Goal: Task Accomplishment & Management: Manage account settings

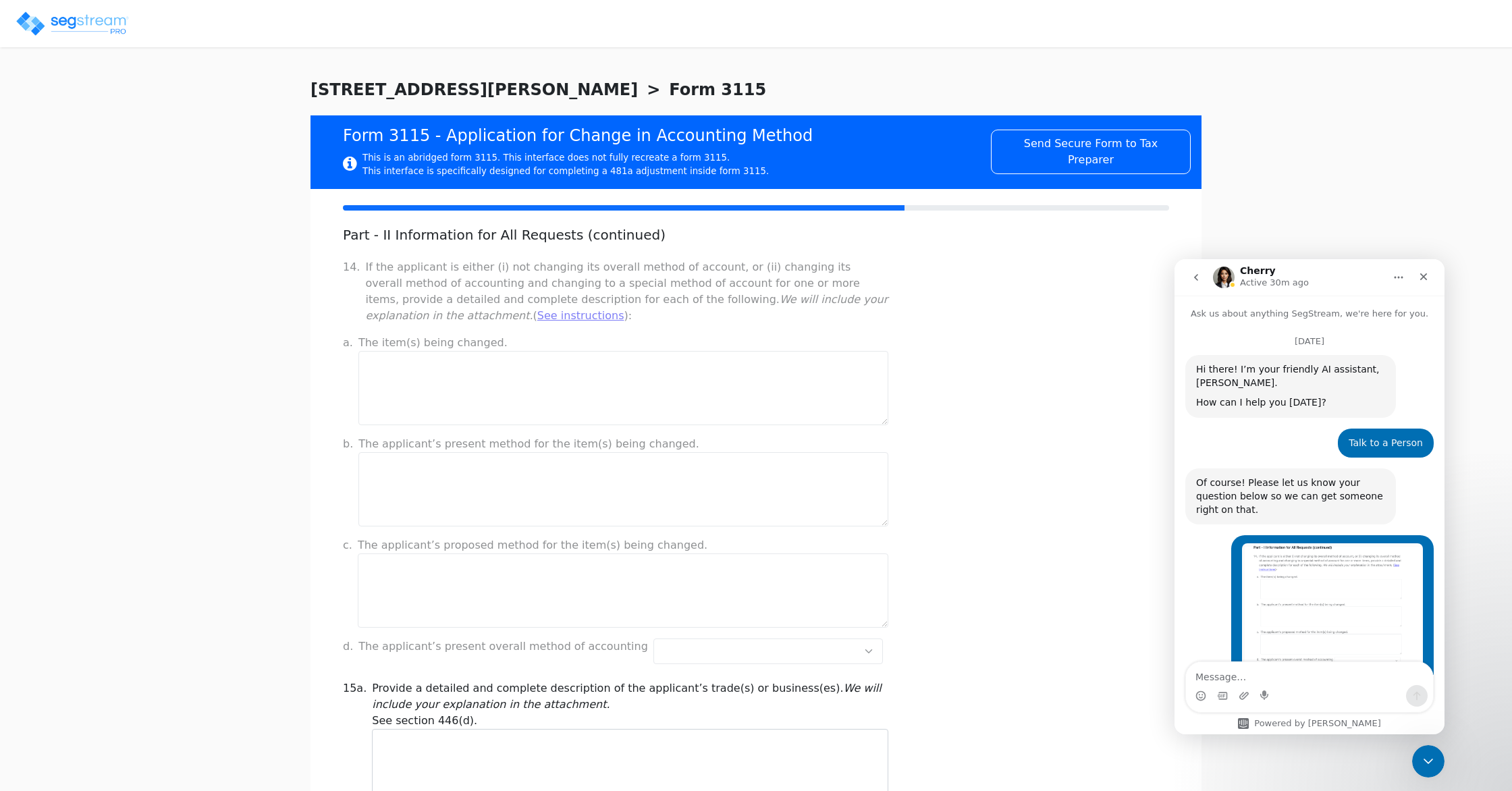
scroll to position [992, 0]
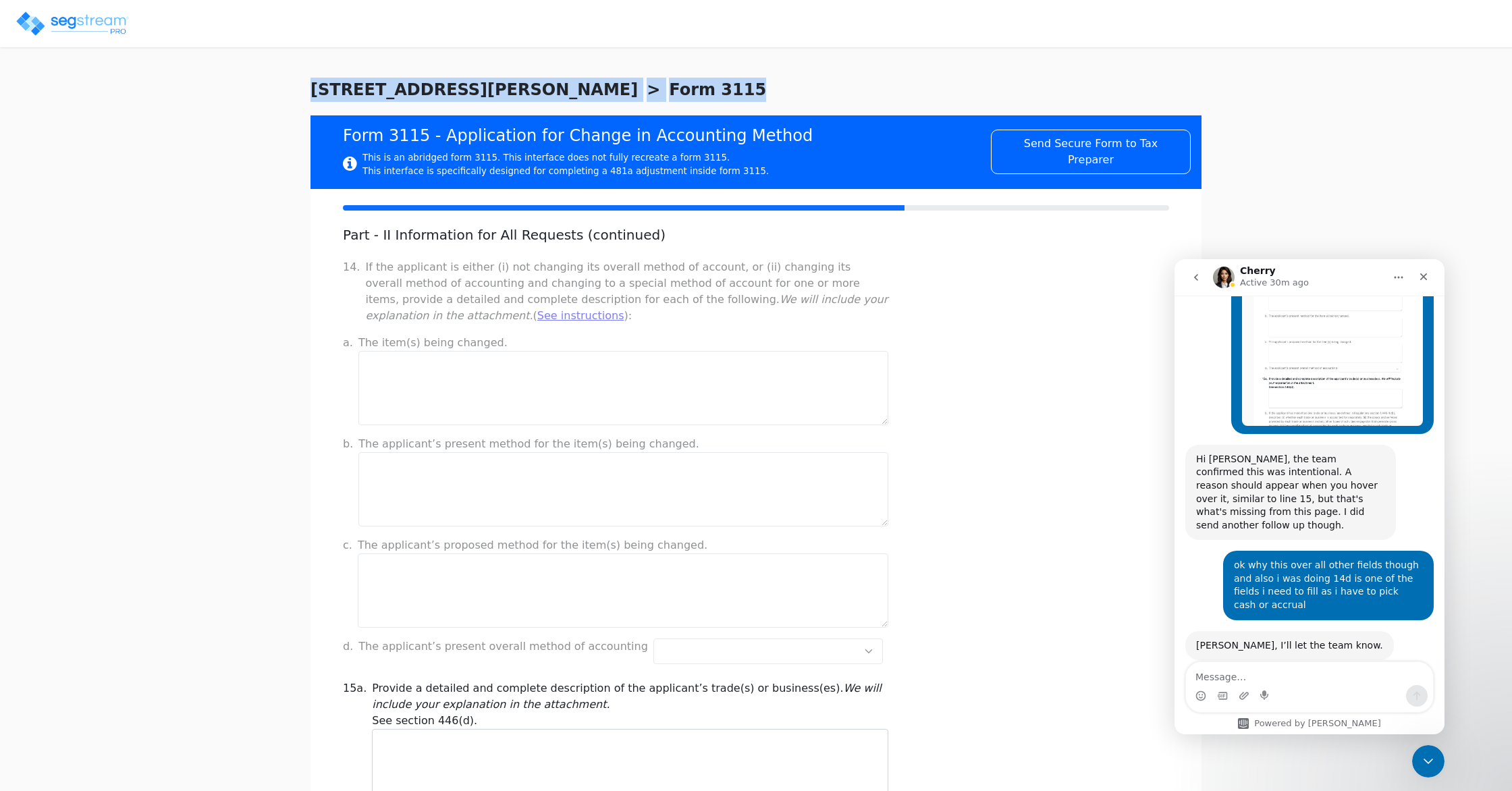
drag, startPoint x: 543, startPoint y: 96, endPoint x: 298, endPoint y: 99, distance: 245.0
drag, startPoint x: 543, startPoint y: 89, endPoint x: 309, endPoint y: 87, distance: 234.0
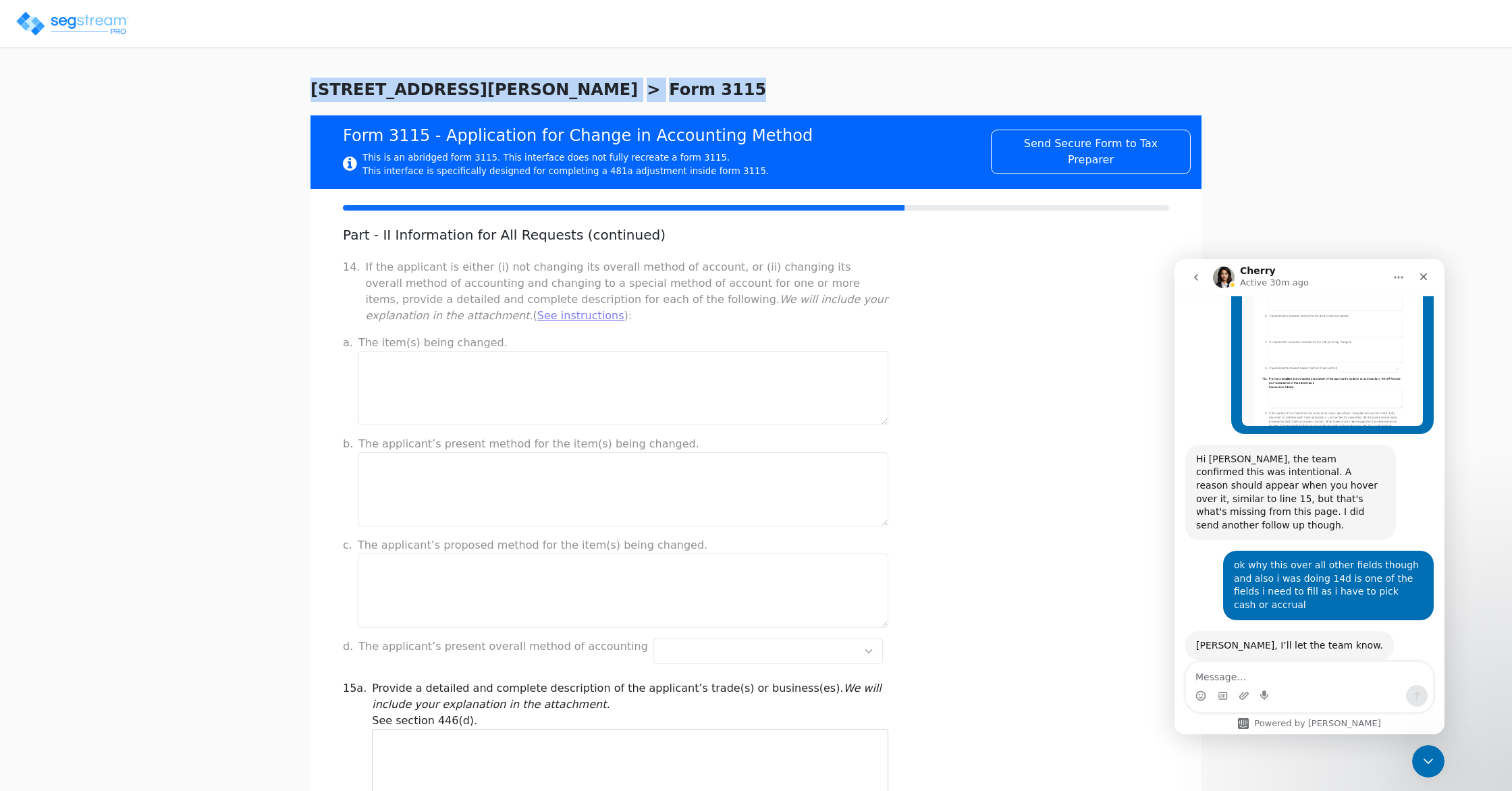
click at [323, 84] on span "[STREET_ADDRESS][PERSON_NAME]" at bounding box center [474, 90] width 327 height 24
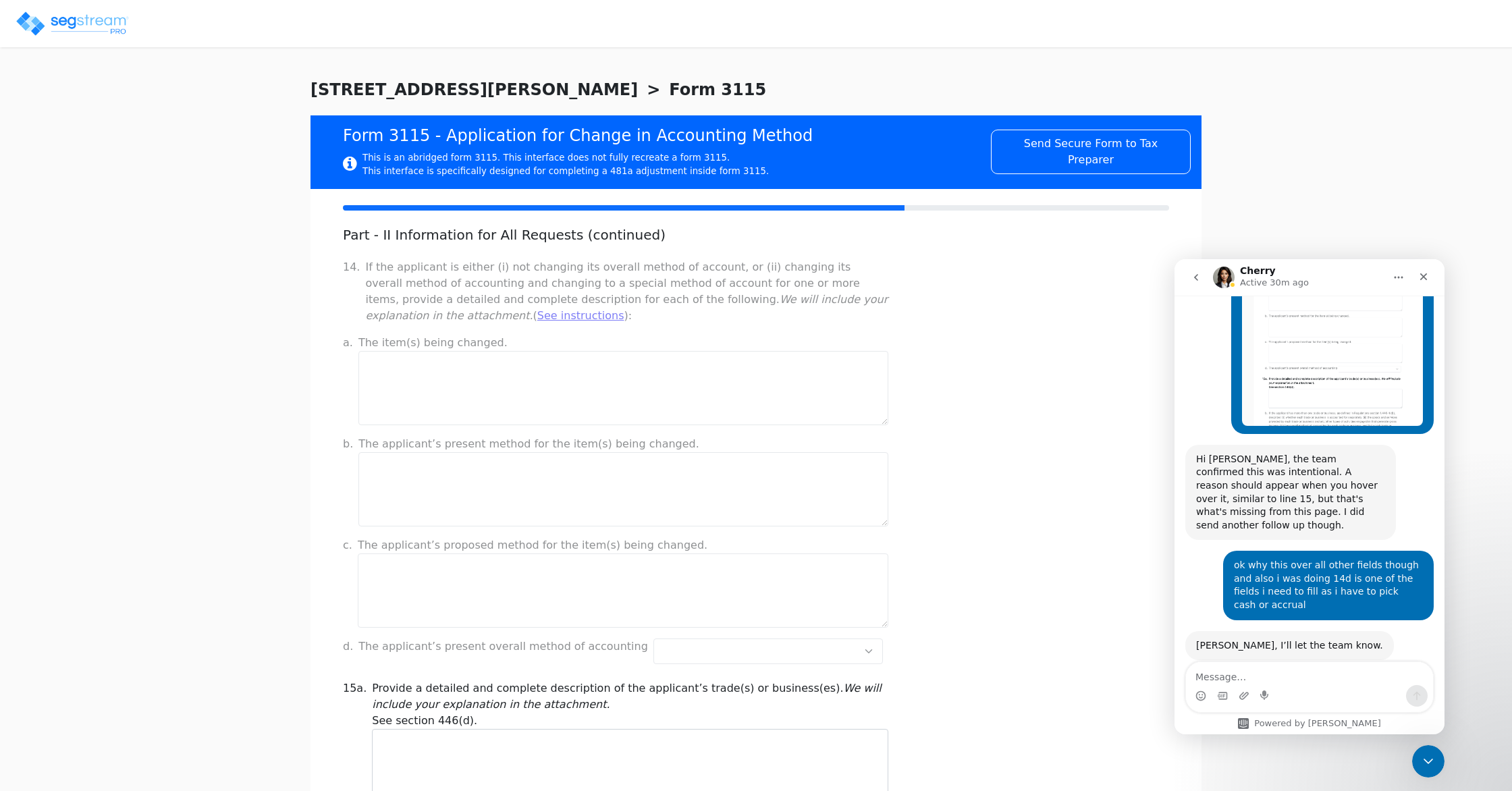
drag, startPoint x: 313, startPoint y: 88, endPoint x: 476, endPoint y: 90, distance: 163.0
click at [467, 90] on div "121 W Chester St > Form 3115" at bounding box center [756, 96] width 891 height 38
click at [669, 90] on span "Form 3115" at bounding box center [717, 90] width 97 height 24
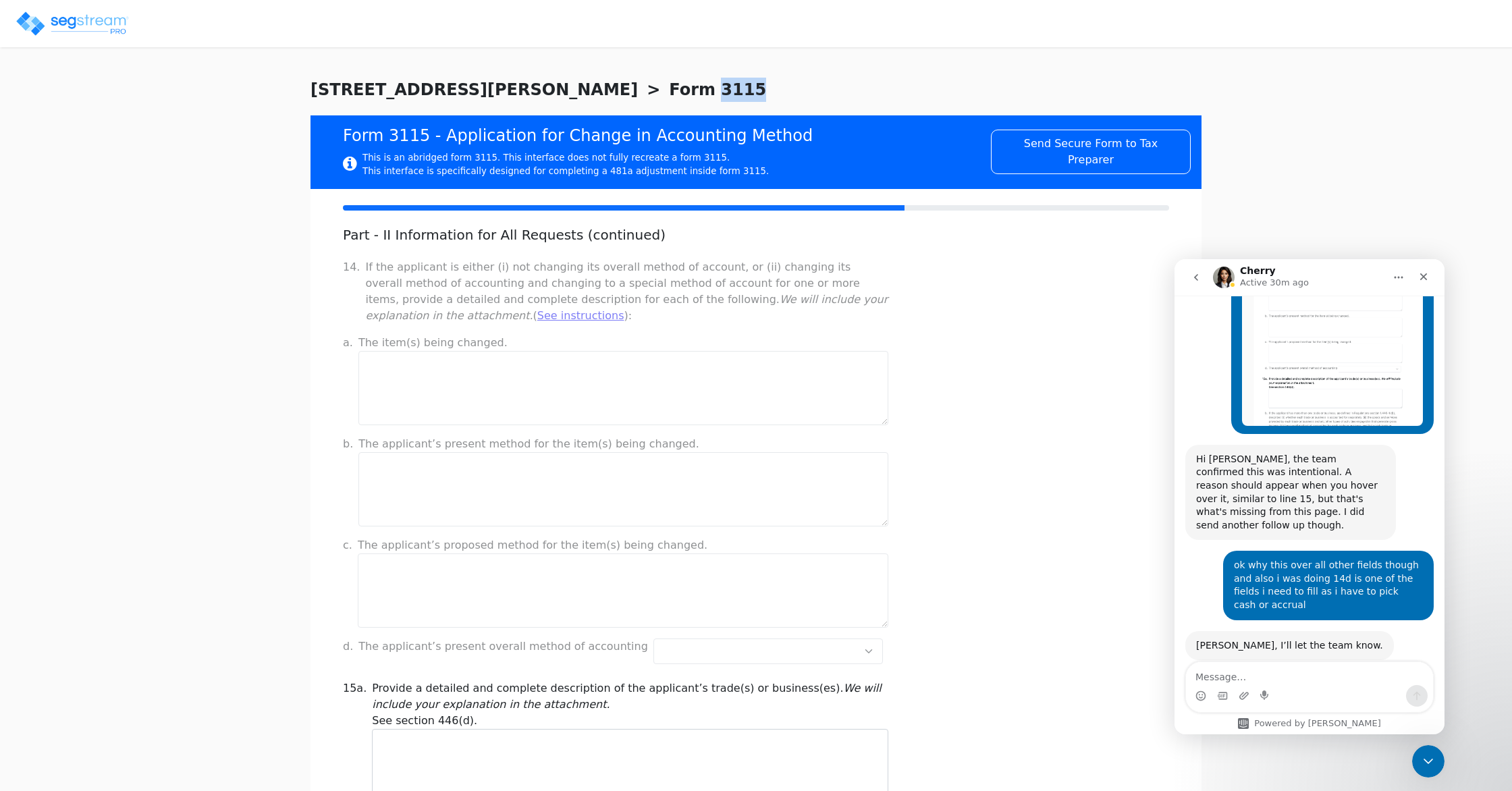
click at [669, 90] on span "Form 3115" at bounding box center [717, 90] width 97 height 24
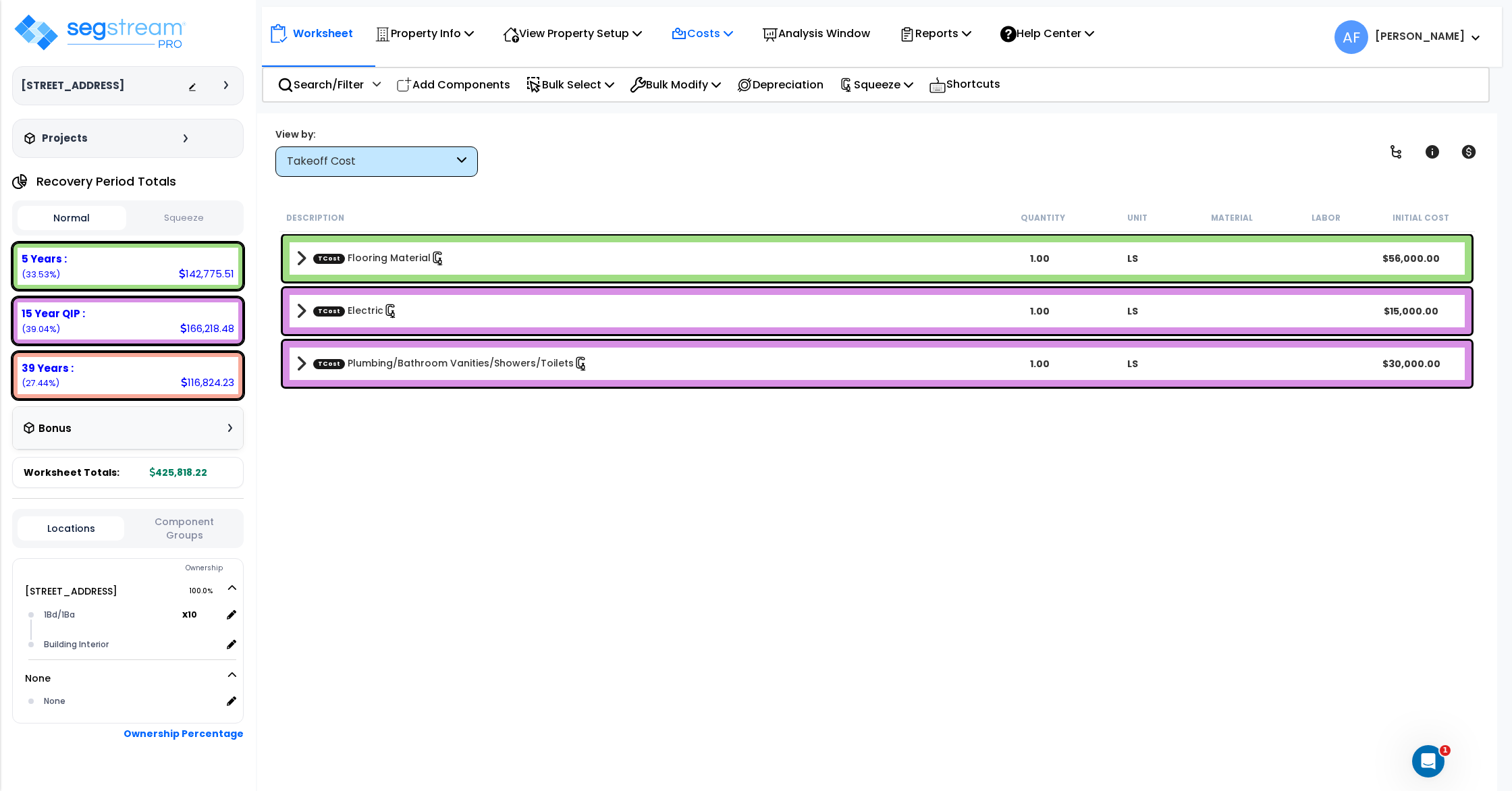
click at [712, 35] on p "Costs" at bounding box center [701, 34] width 62 height 19
click at [716, 62] on link "Indirect Costs" at bounding box center [730, 63] width 133 height 27
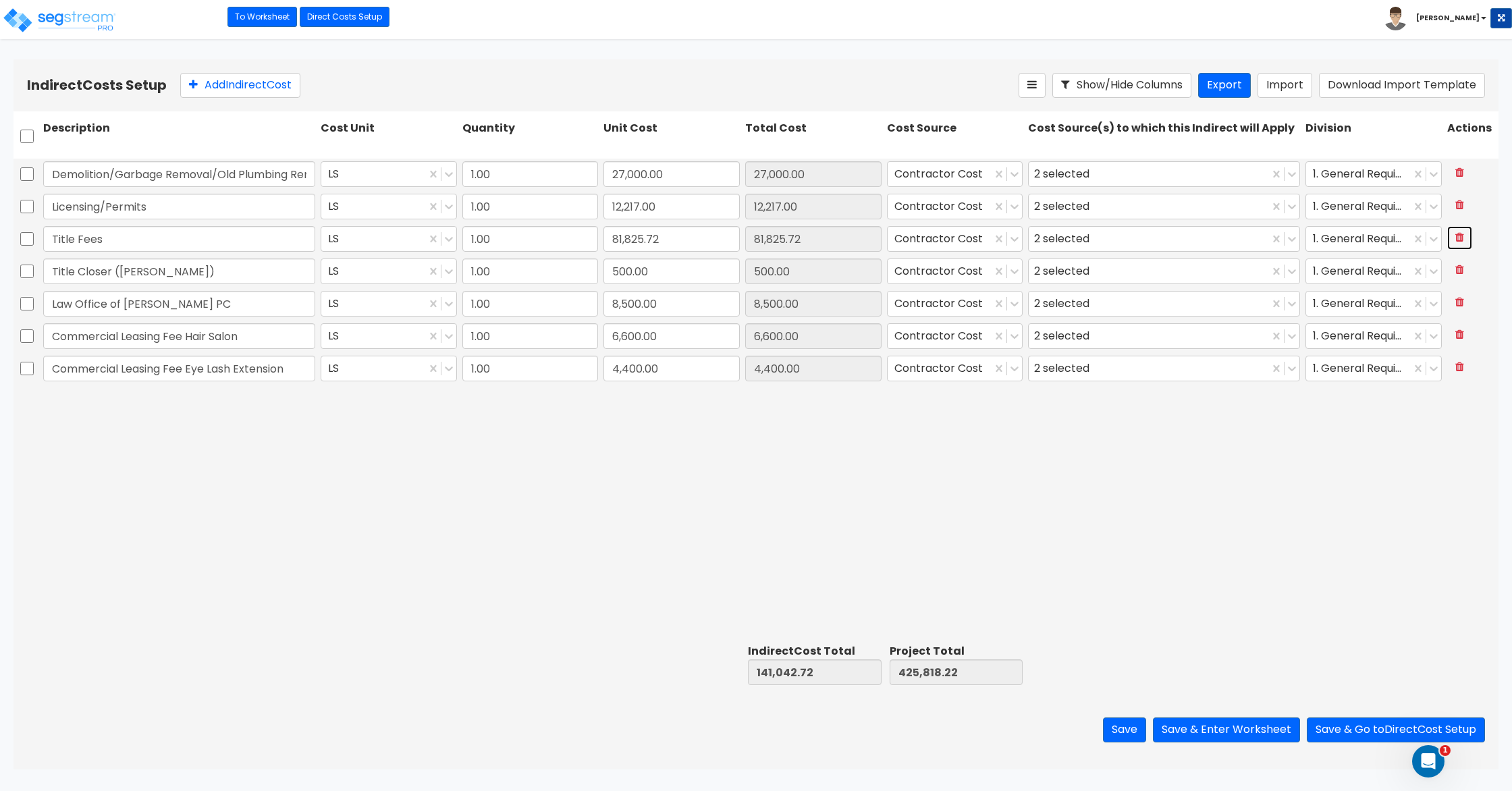
click at [1459, 238] on icon at bounding box center [1459, 237] width 8 height 11
type input "Title Closer (Jill Farber)"
type input "500.00"
type input "Law Office of Jeffrey Edelman PC"
type input "8,500.00"
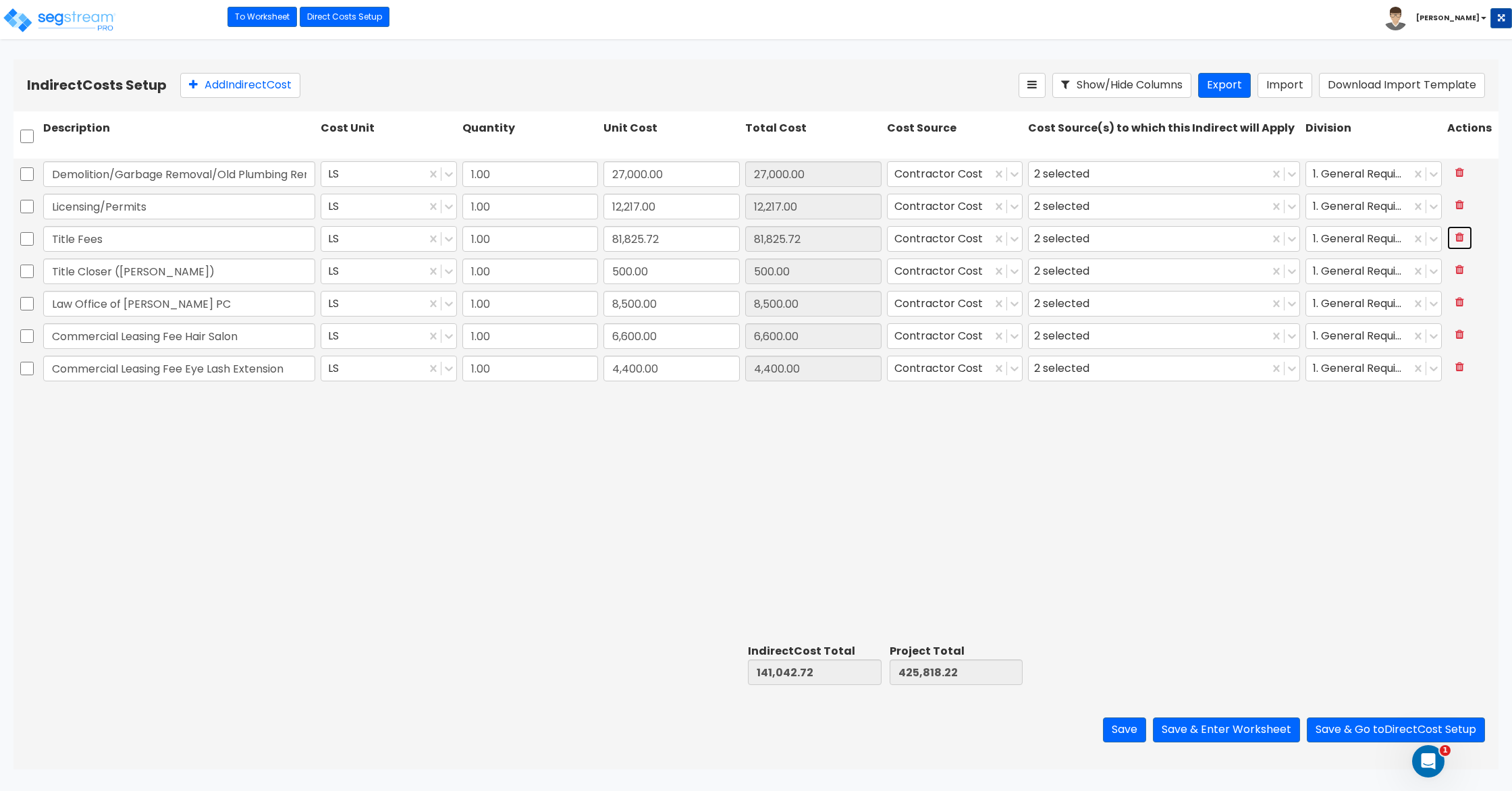
type input "Commercial Leasing Fee Hair Salon"
type input "6,600.00"
type input "Commercial Leasing Fee Eye Lash Extension"
type input "4,400.00"
type input "500.00"
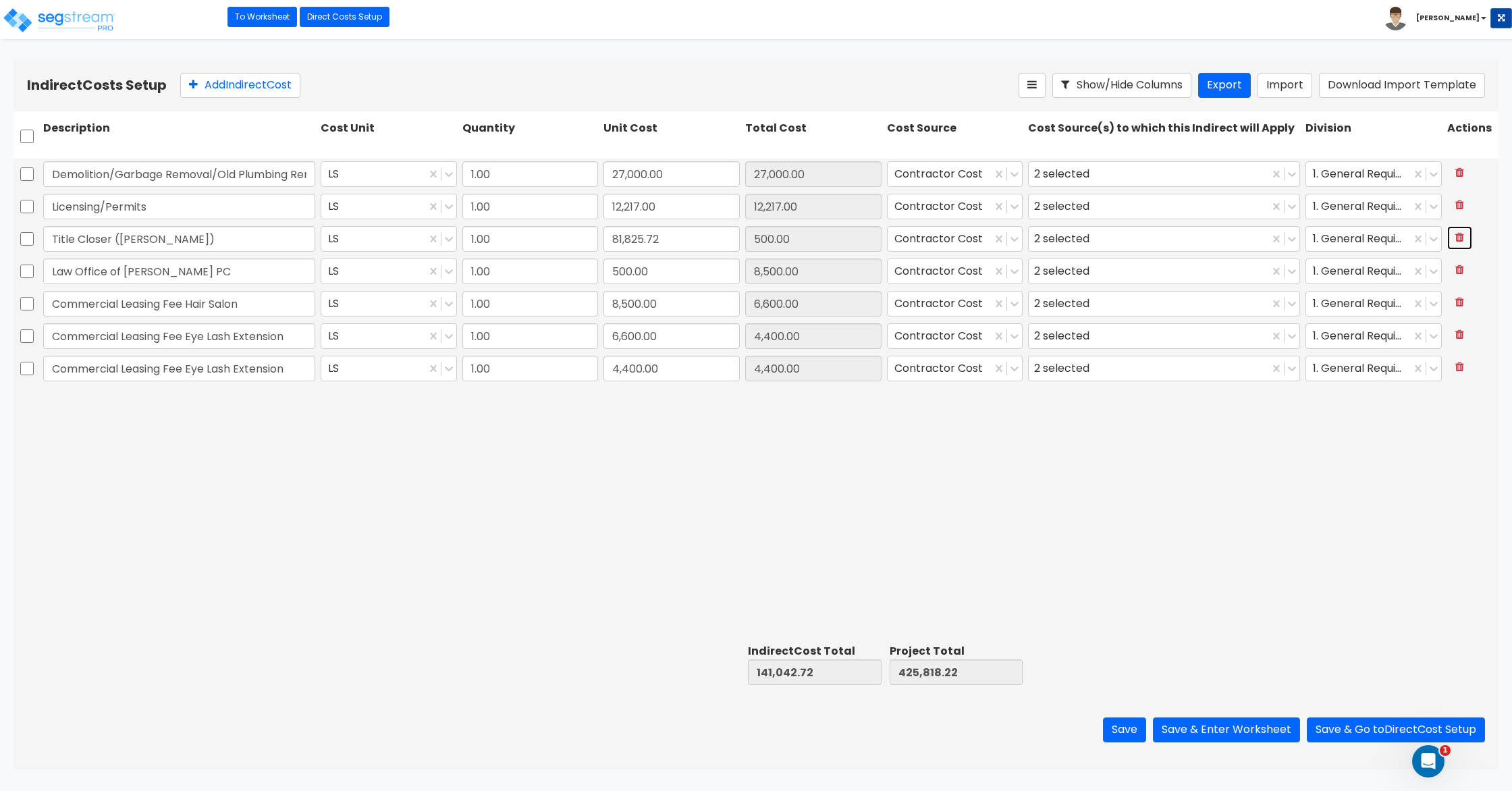
type input "8,500.00"
type input "6,600.00"
type input "4,400.00"
click at [1459, 238] on icon at bounding box center [1459, 237] width 8 height 11
type input "Law Office of Jeffrey Edelman PC"
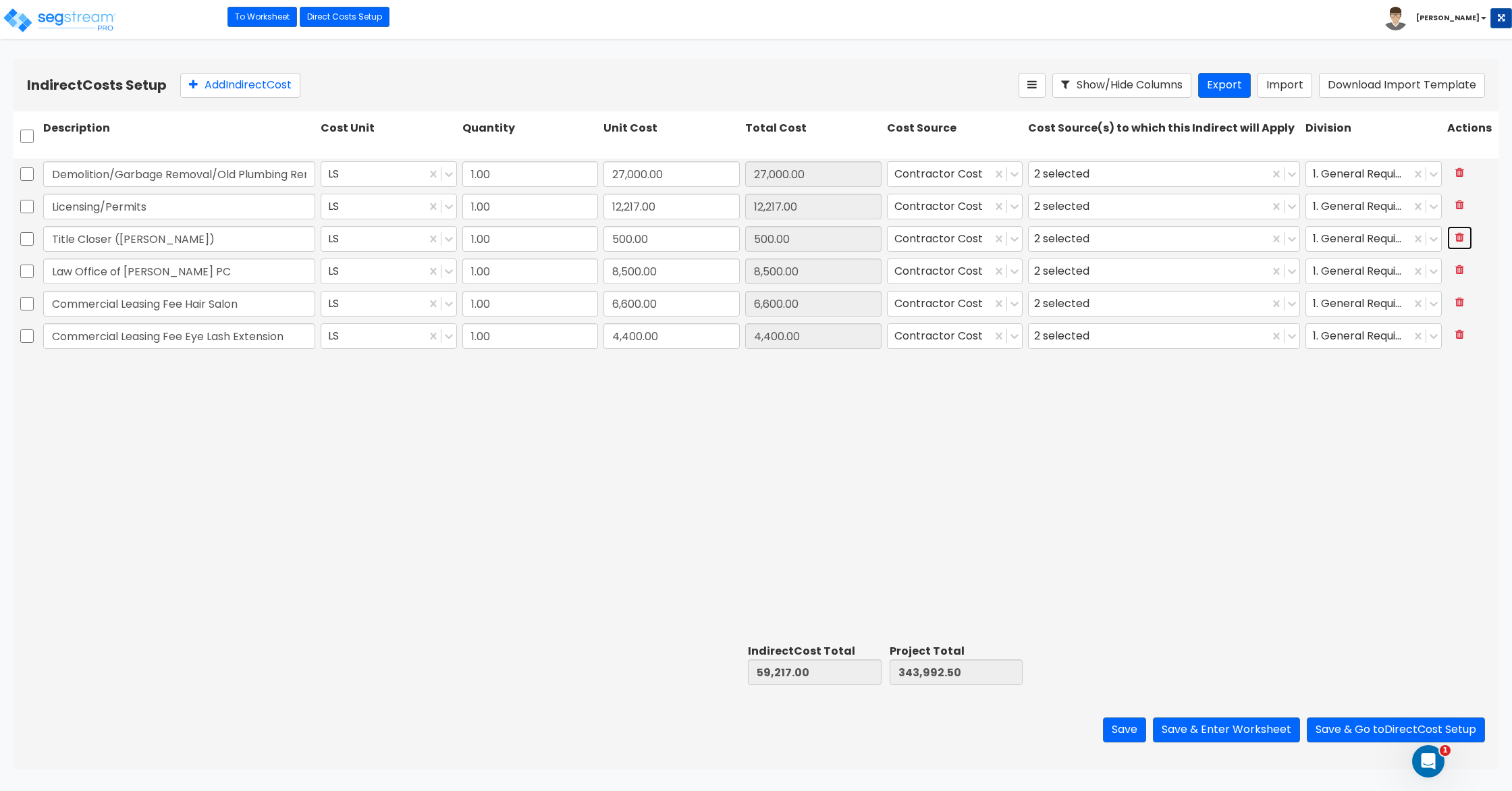
type input "8,500.00"
type input "Commercial Leasing Fee Hair Salon"
type input "6,600.00"
type input "Commercial Leasing Fee Eye Lash Extension"
type input "4,400.00"
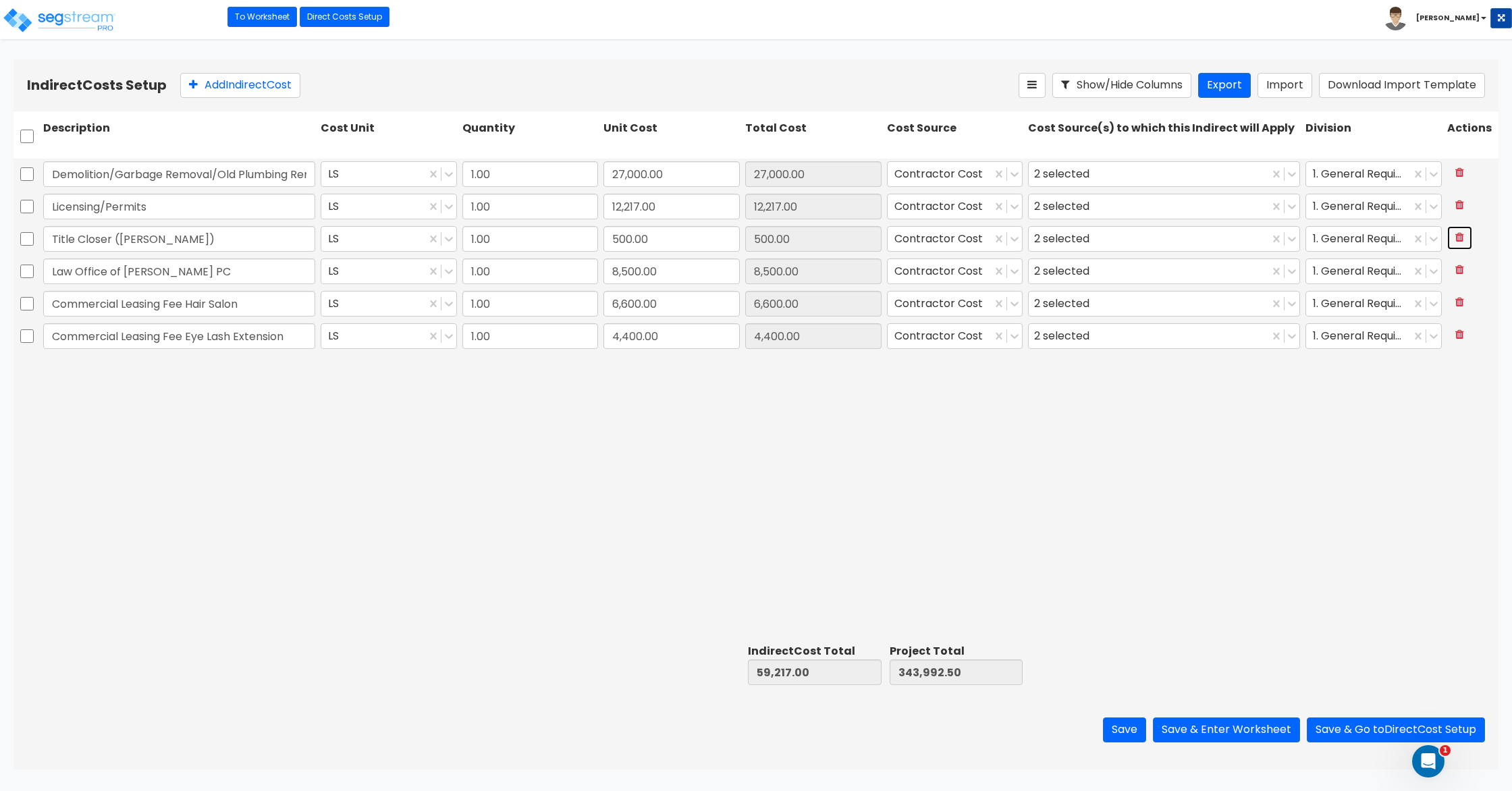
type input "8,500.00"
type input "6,600.00"
type input "4,400.00"
click at [1459, 238] on icon at bounding box center [1459, 237] width 8 height 11
type input "Commercial Leasing Fee Hair Salon"
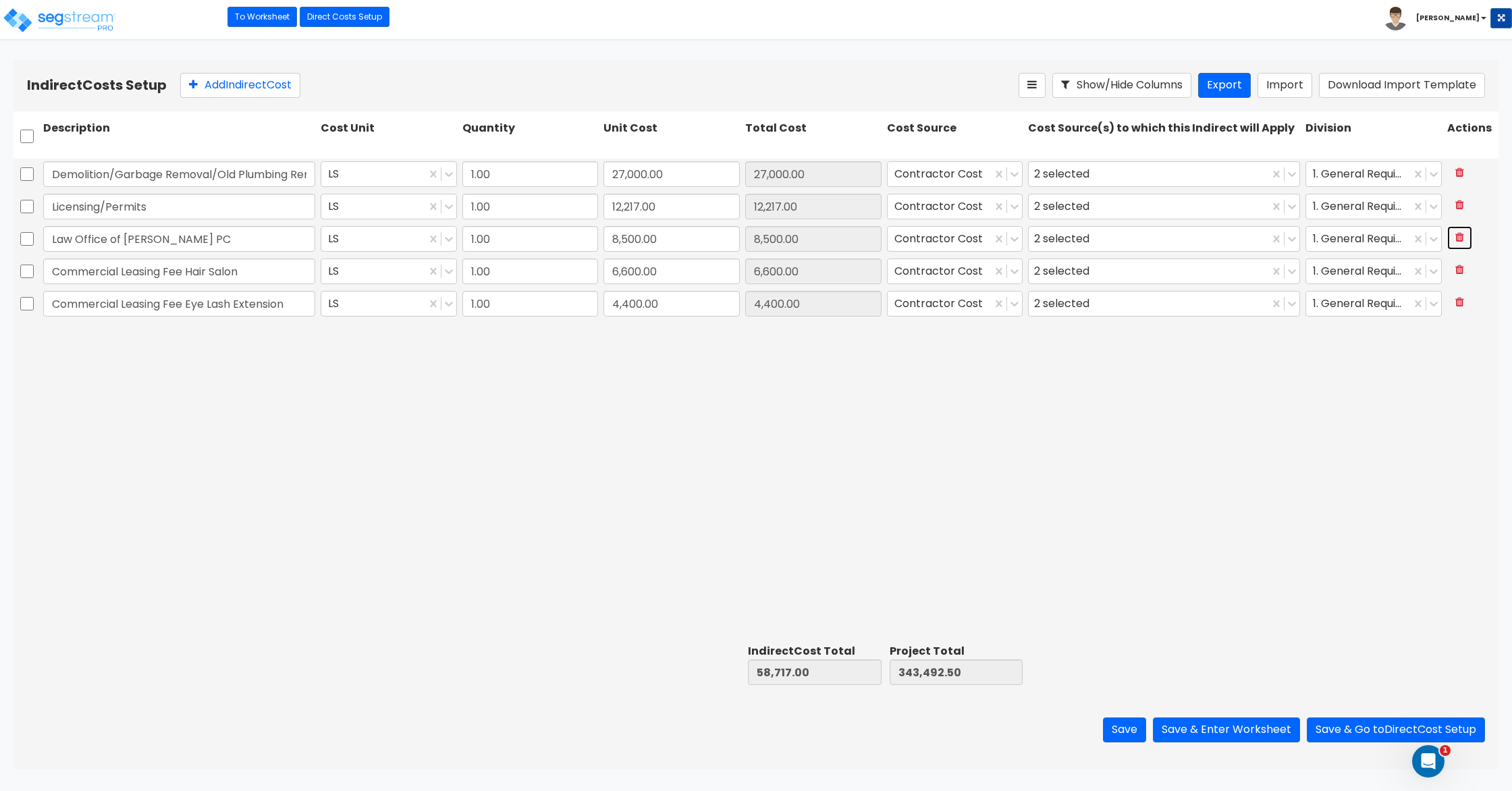
type input "6,600.00"
type input "Commercial Leasing Fee Eye Lash Extension"
type input "4,400.00"
type input "6,600.00"
type input "4,400.00"
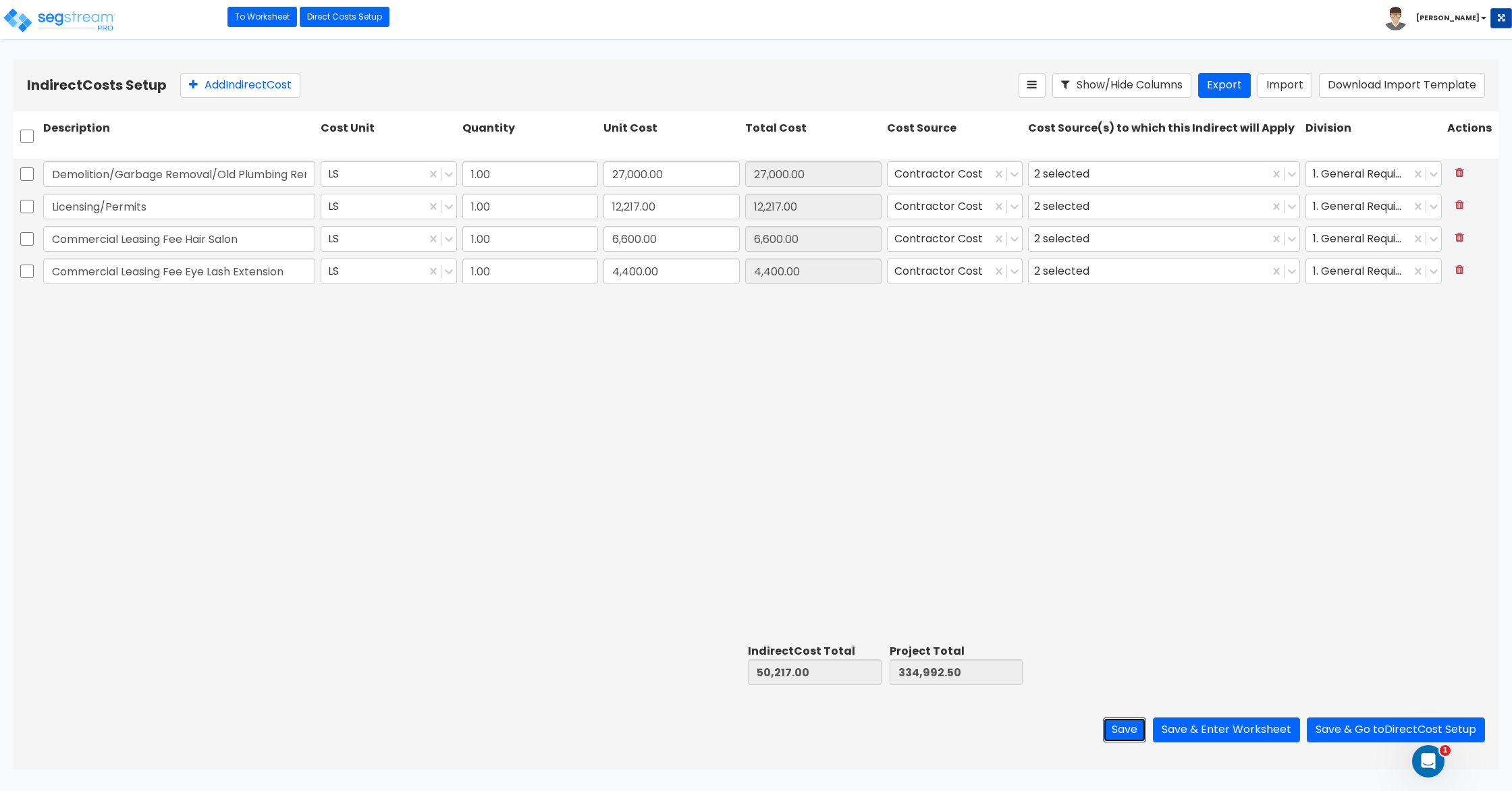
click at [1119, 731] on button "Save" at bounding box center [1124, 729] width 43 height 25
click at [260, 19] on link "To Worksheet" at bounding box center [262, 17] width 70 height 21
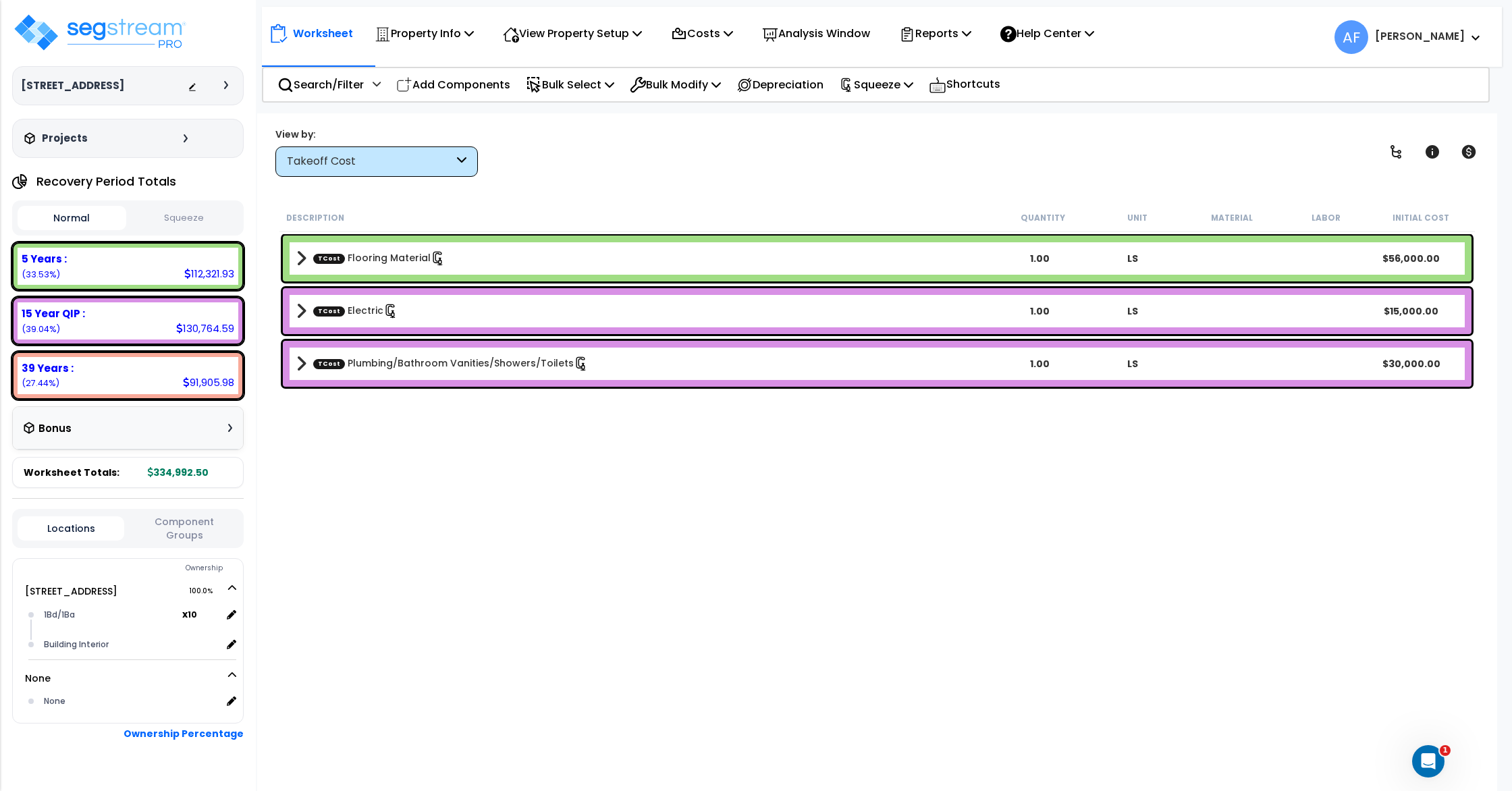
click at [581, 166] on div "View by: Takeoff Cost Takeoff Cost" at bounding box center [877, 152] width 1213 height 50
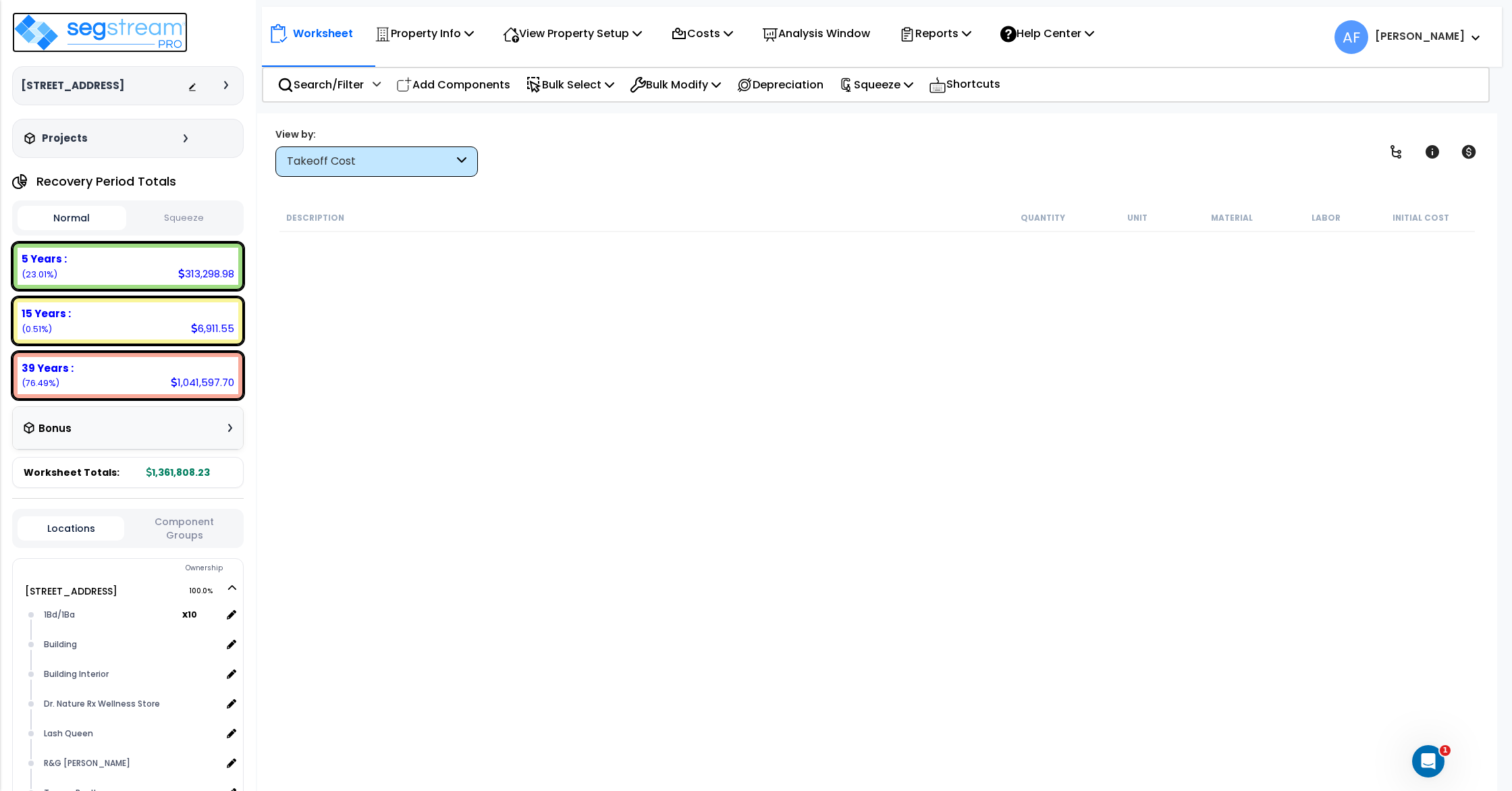
click at [122, 35] on img at bounding box center [100, 32] width 175 height 40
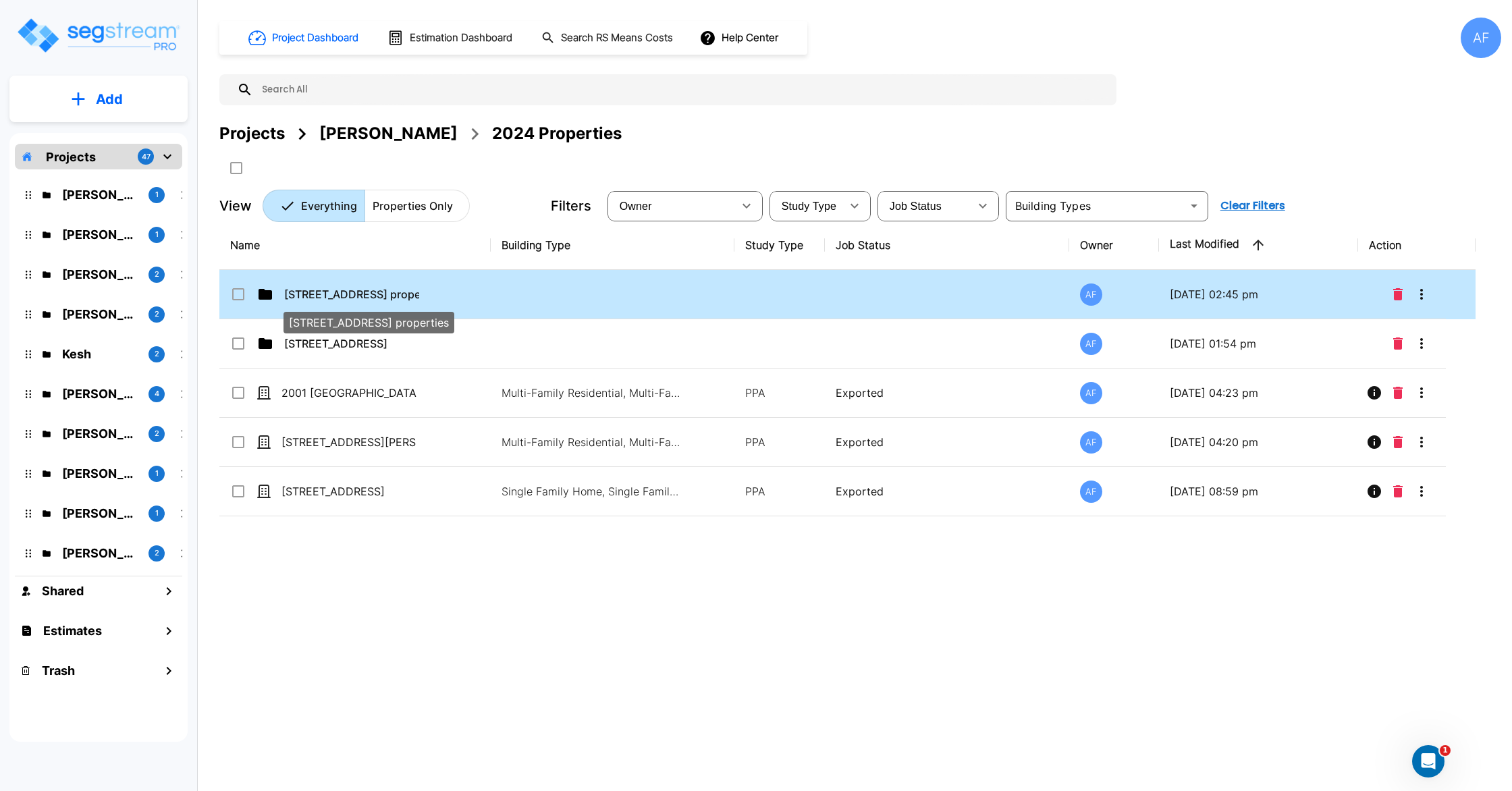
click at [355, 288] on p "78 E Park Ave properties" at bounding box center [352, 294] width 135 height 16
checkbox input "true"
click at [355, 288] on p "78 E Park Ave properties" at bounding box center [352, 294] width 135 height 16
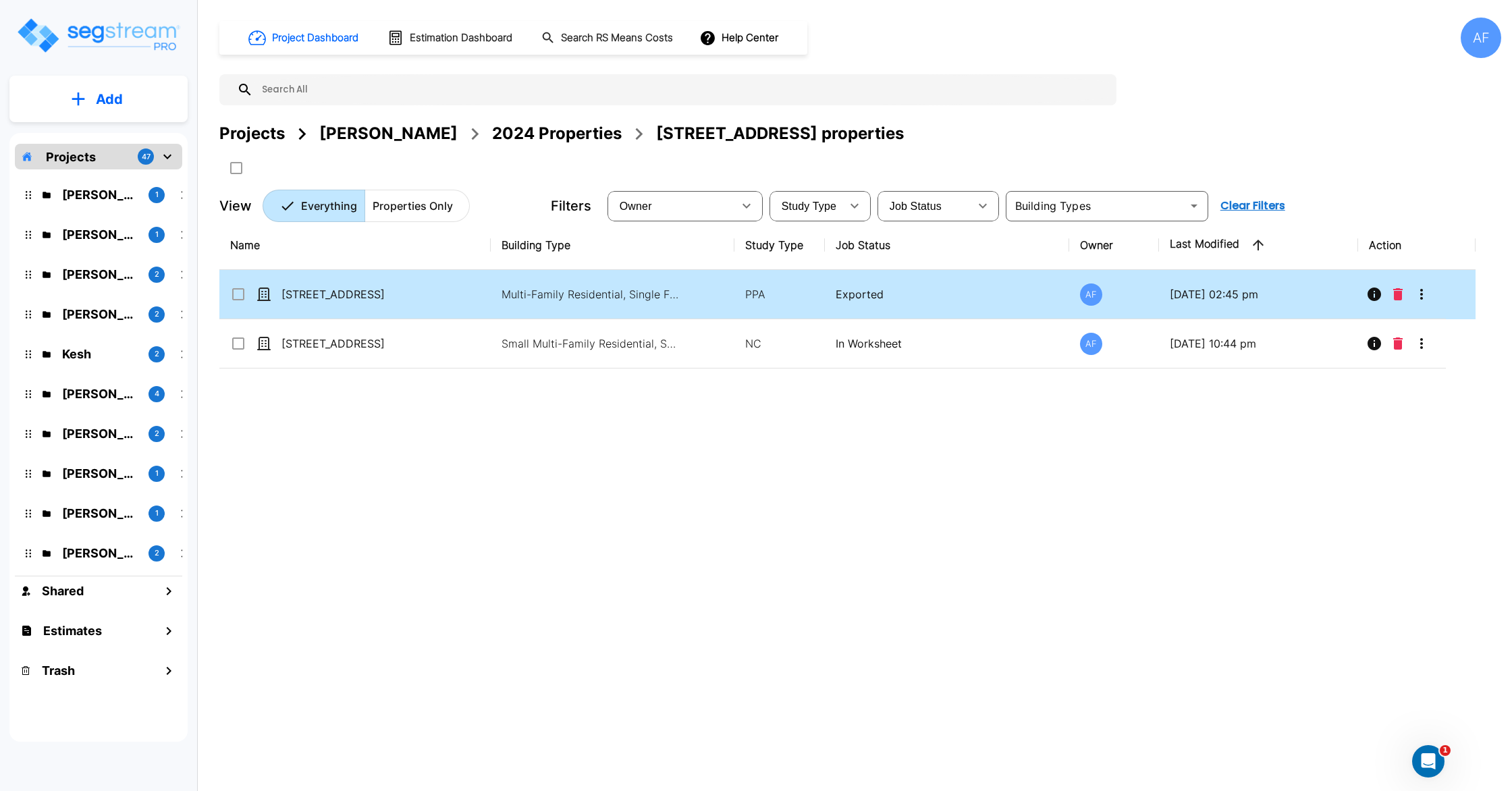
click at [433, 291] on td "[STREET_ADDRESS]" at bounding box center [354, 294] width 271 height 49
checkbox input "true"
click at [433, 291] on td "[STREET_ADDRESS]" at bounding box center [354, 294] width 271 height 49
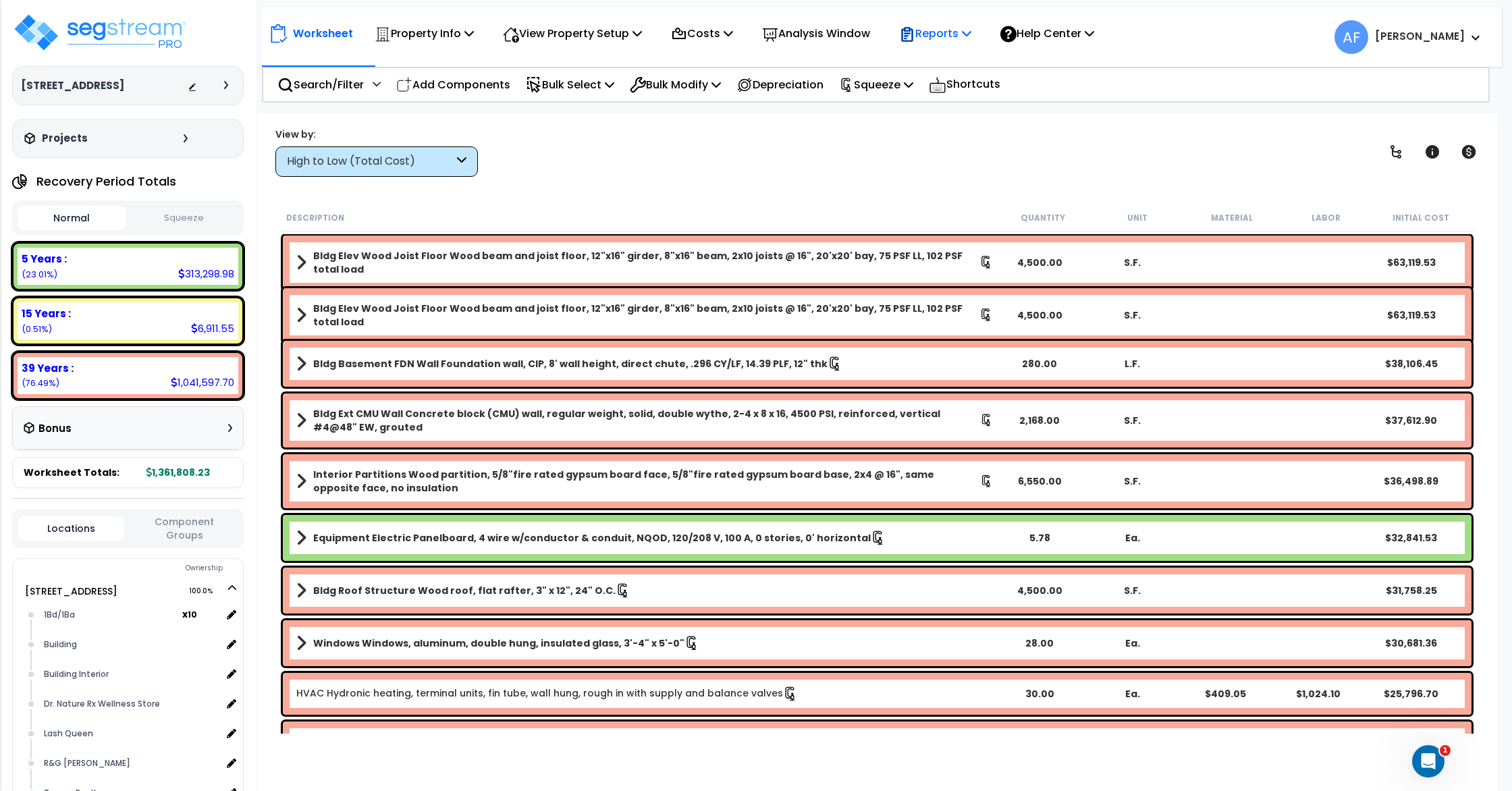
click at [944, 34] on p "Reports" at bounding box center [935, 34] width 72 height 19
click at [813, 128] on div "View by: High to Low (Total Cost) High to Low (Total Cost)" at bounding box center [877, 152] width 1213 height 50
click at [429, 39] on p "Property Info" at bounding box center [424, 34] width 99 height 19
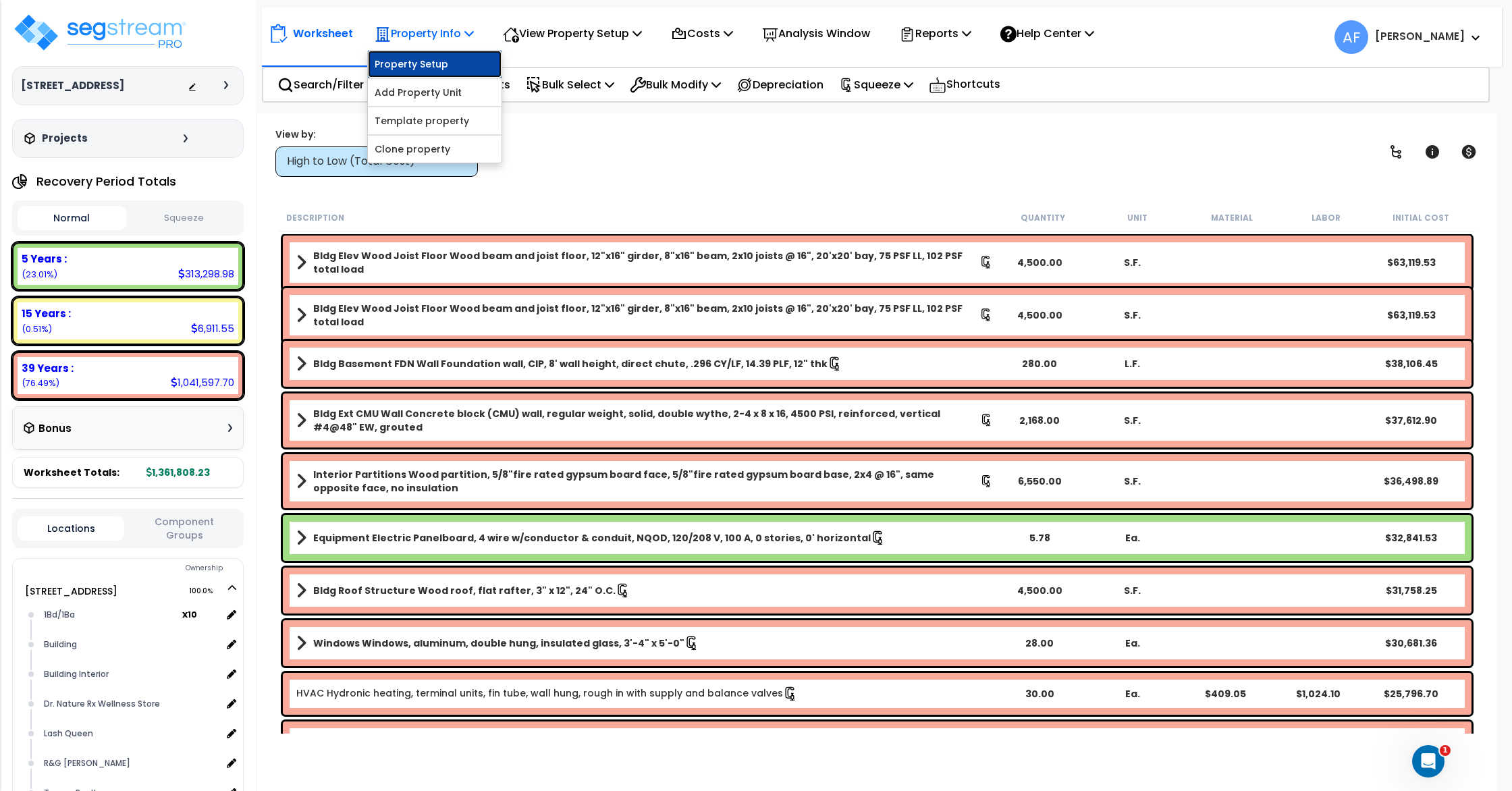
click at [428, 60] on link "Property Setup" at bounding box center [434, 63] width 133 height 27
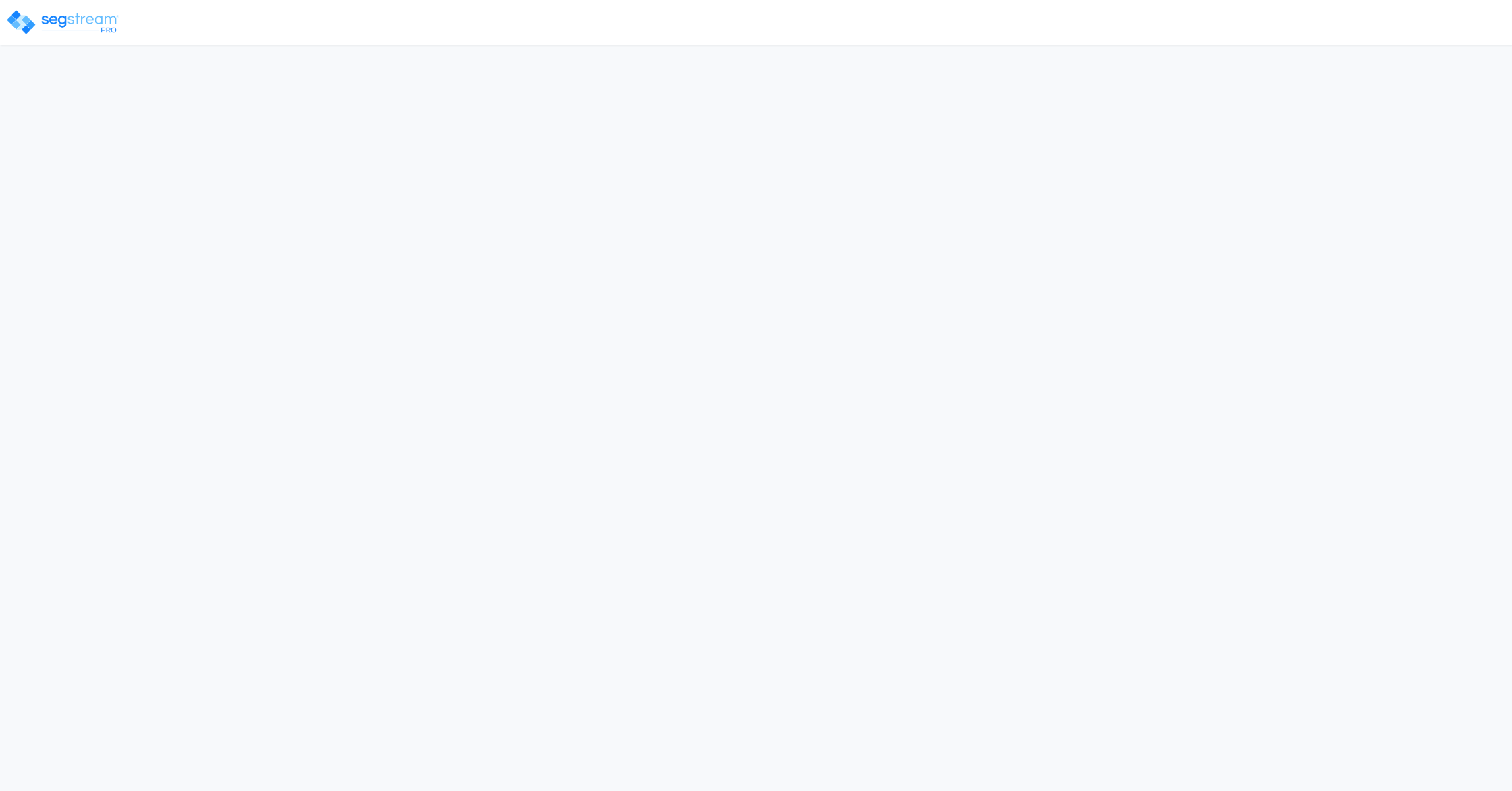
select select "2024"
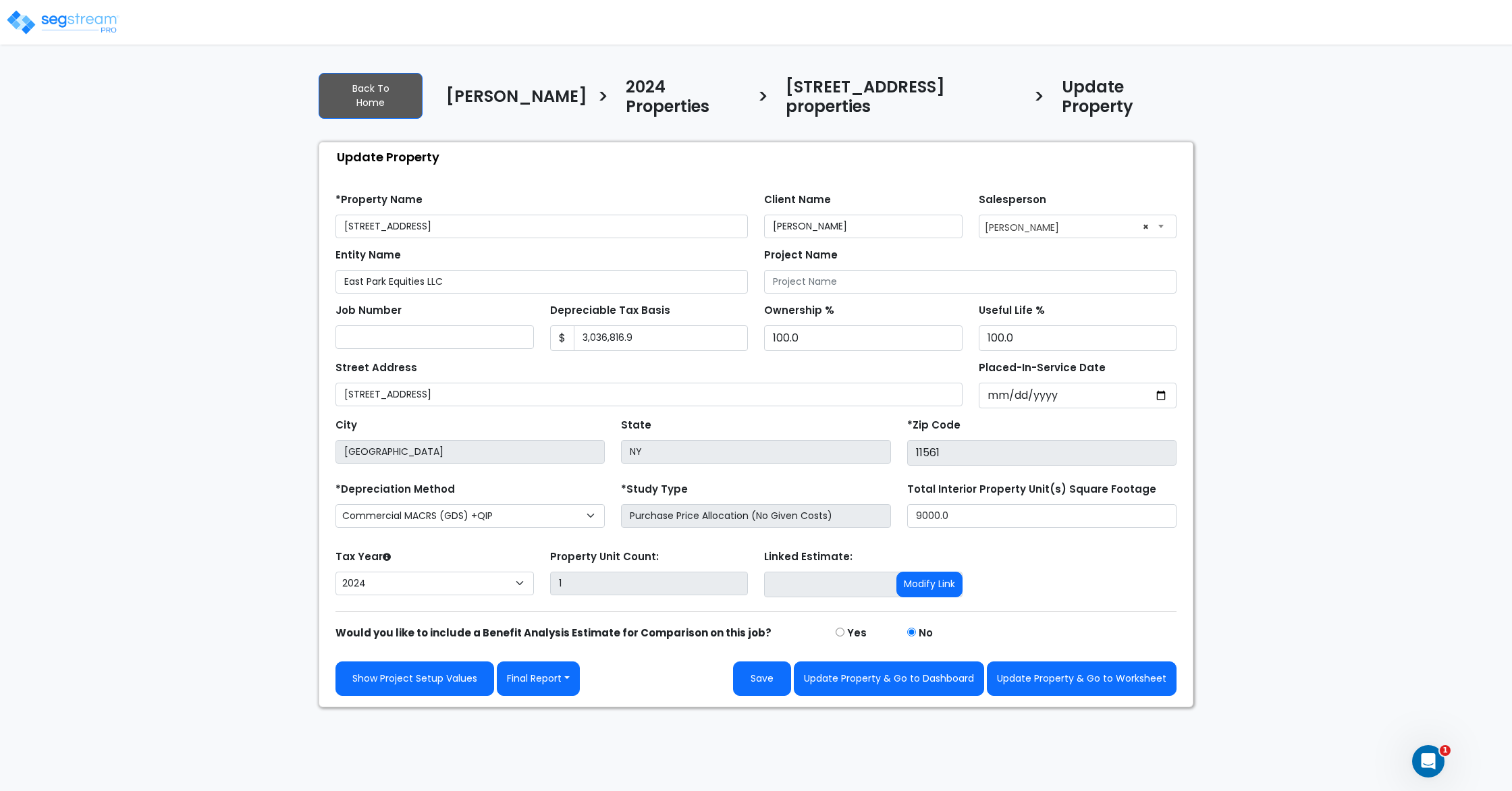
click at [52, 16] on img at bounding box center [62, 21] width 115 height 27
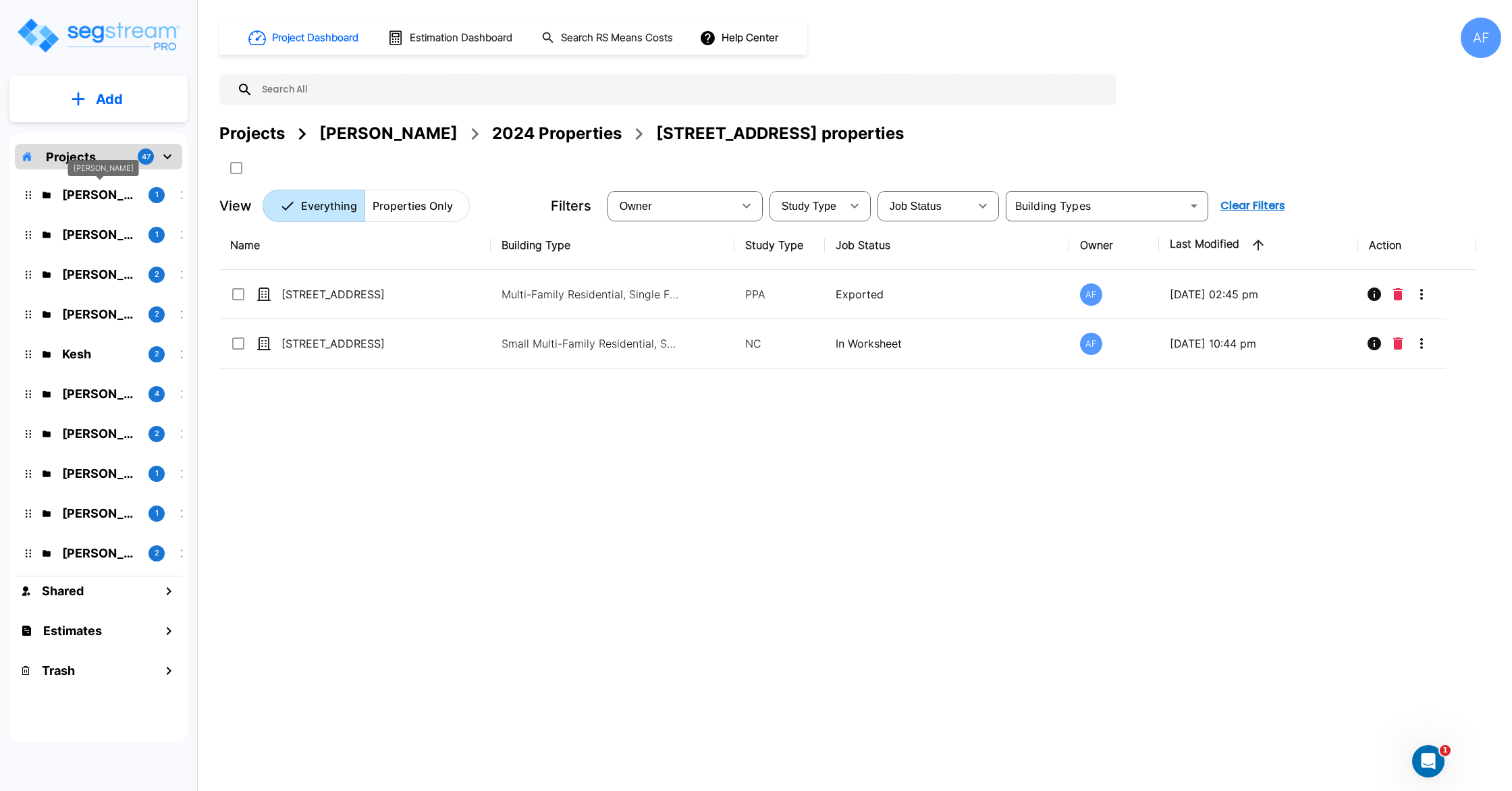
click at [103, 194] on p "[PERSON_NAME]" at bounding box center [100, 195] width 76 height 19
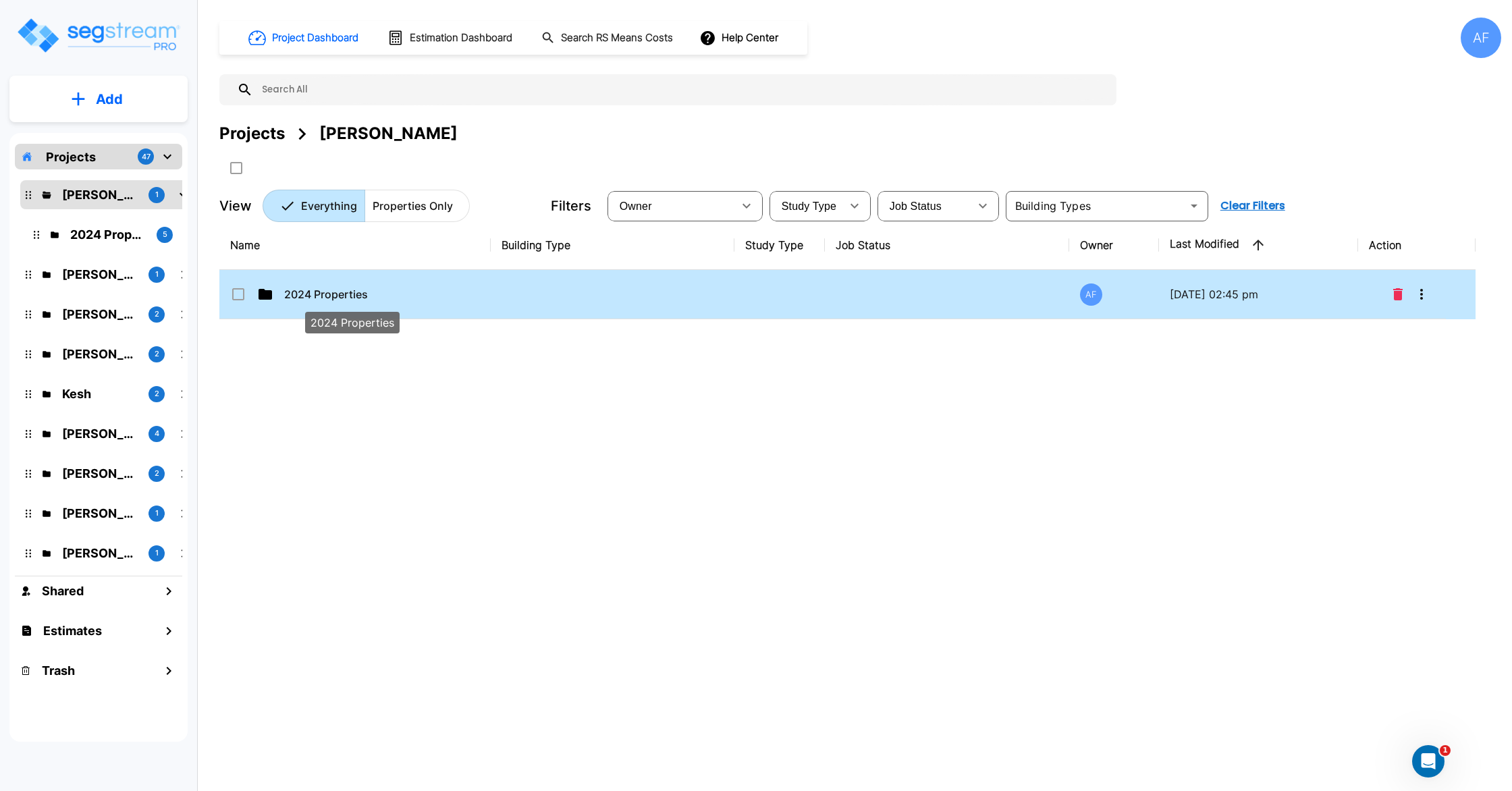
click at [367, 308] on div "2024 Properties" at bounding box center [353, 318] width 97 height 33
click at [355, 292] on p "2024 Properties" at bounding box center [352, 294] width 135 height 16
checkbox input "false"
click at [355, 292] on p "2024 Properties" at bounding box center [352, 294] width 135 height 16
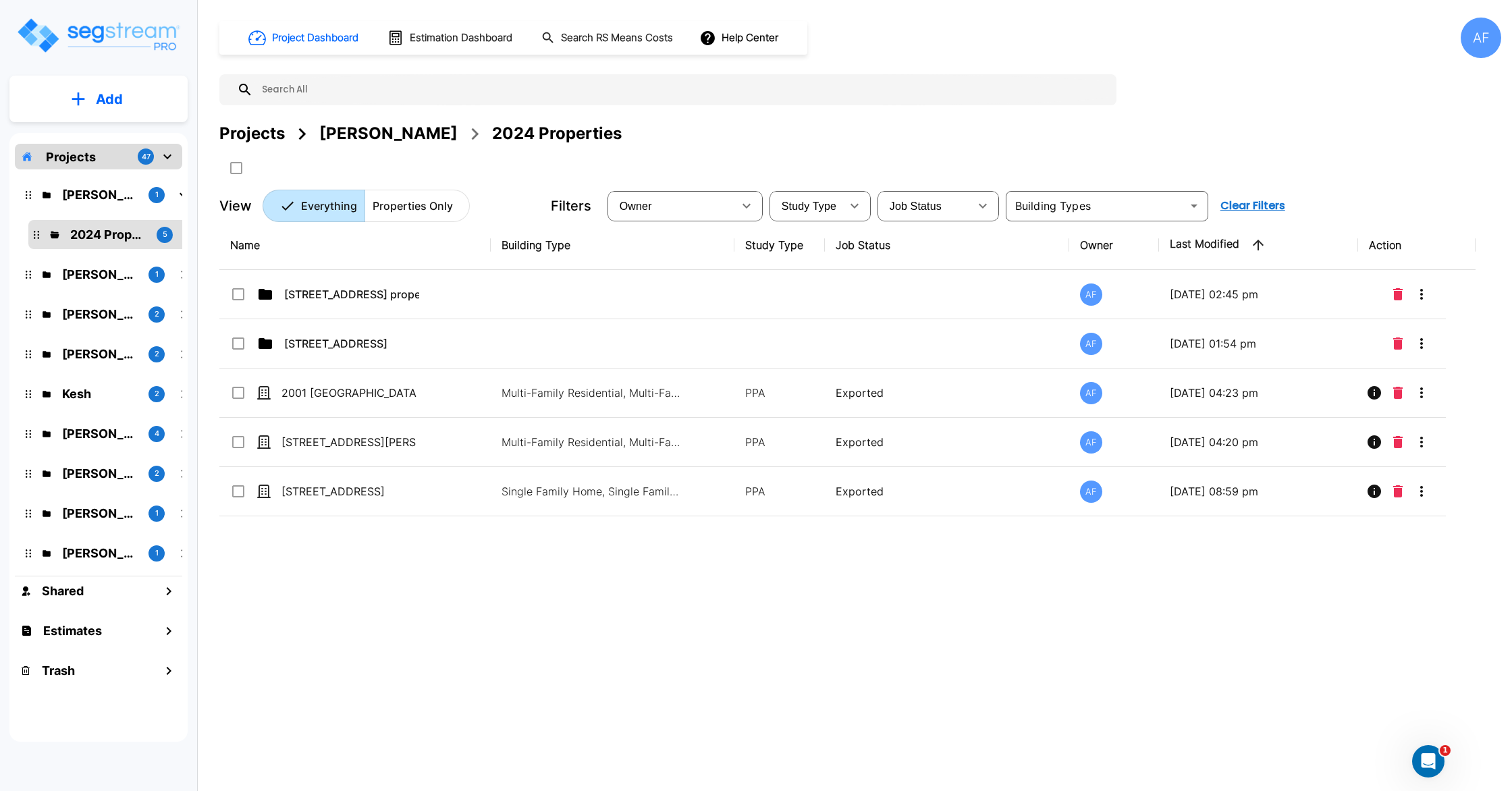
click at [746, 609] on div "Name Building Type Study Type Job Status Owner Last Modified Action [STREET_ADD…" at bounding box center [847, 466] width 1255 height 491
